Goal: Task Accomplishment & Management: Manage account settings

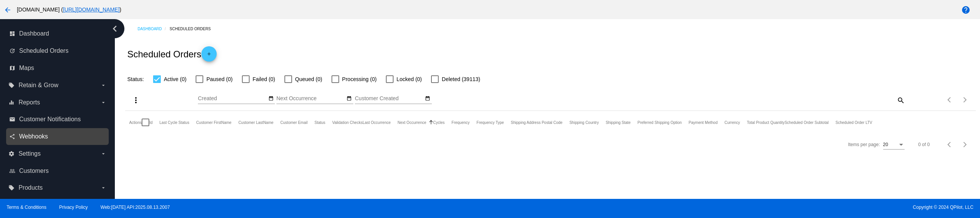
scroll to position [21, 0]
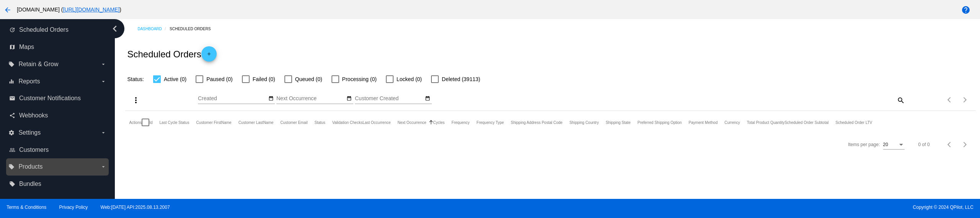
click at [53, 163] on label "local_offer Products arrow_drop_down" at bounding box center [57, 167] width 98 height 12
click at [0, 0] on input "local_offer Products arrow_drop_down" at bounding box center [0, 0] width 0 height 0
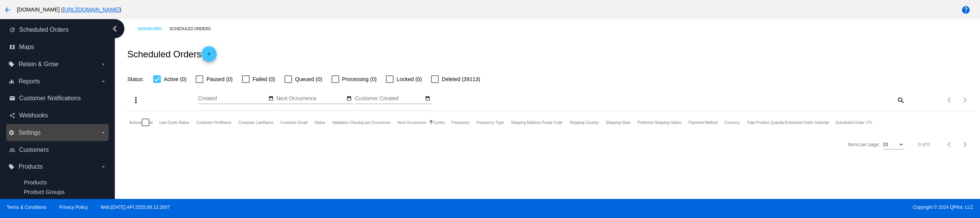
click at [58, 137] on label "settings Settings arrow_drop_down" at bounding box center [57, 133] width 98 height 12
click at [0, 0] on input "settings Settings arrow_drop_down" at bounding box center [0, 0] width 0 height 0
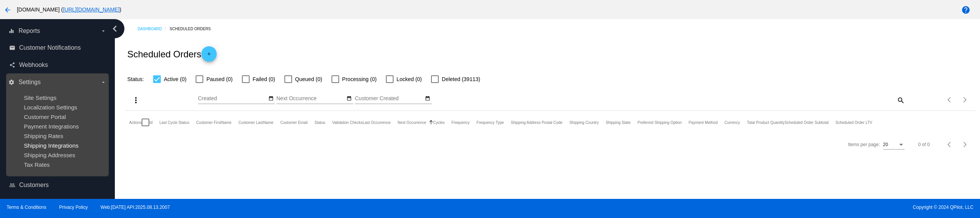
scroll to position [69, 0]
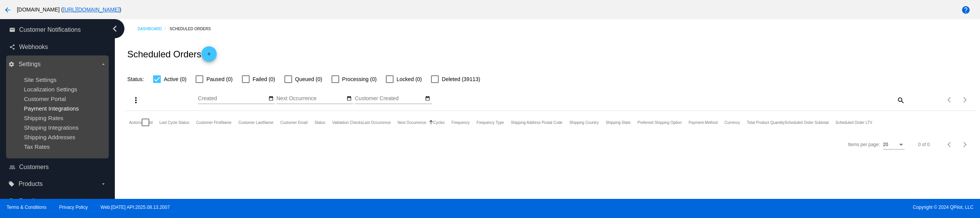
click at [63, 108] on span "Payment Integrations" at bounding box center [51, 108] width 55 height 7
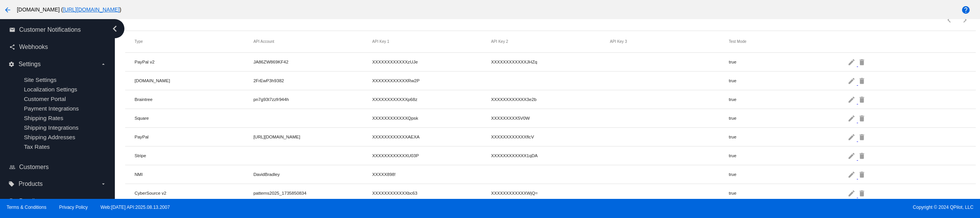
scroll to position [92, 0]
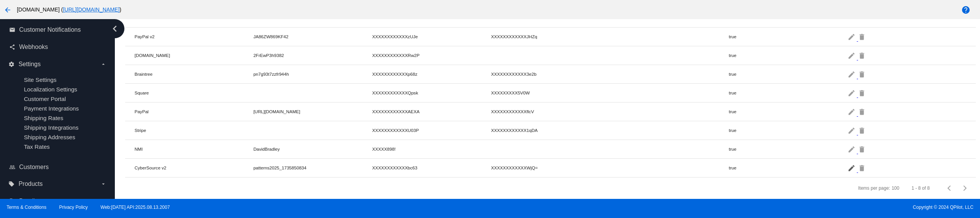
click at [848, 164] on mat-icon "edit" at bounding box center [852, 168] width 9 height 12
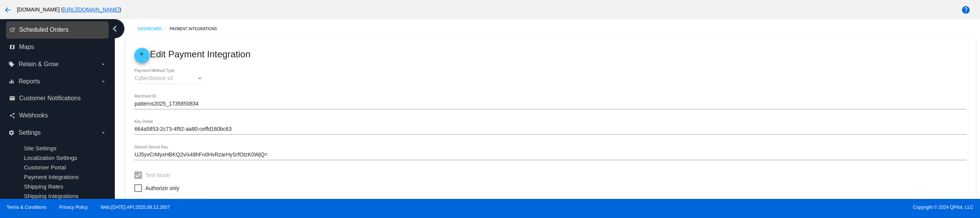
click at [55, 30] on span "Scheduled Orders" at bounding box center [43, 29] width 49 height 7
